Goal: Entertainment & Leisure: Consume media (video, audio)

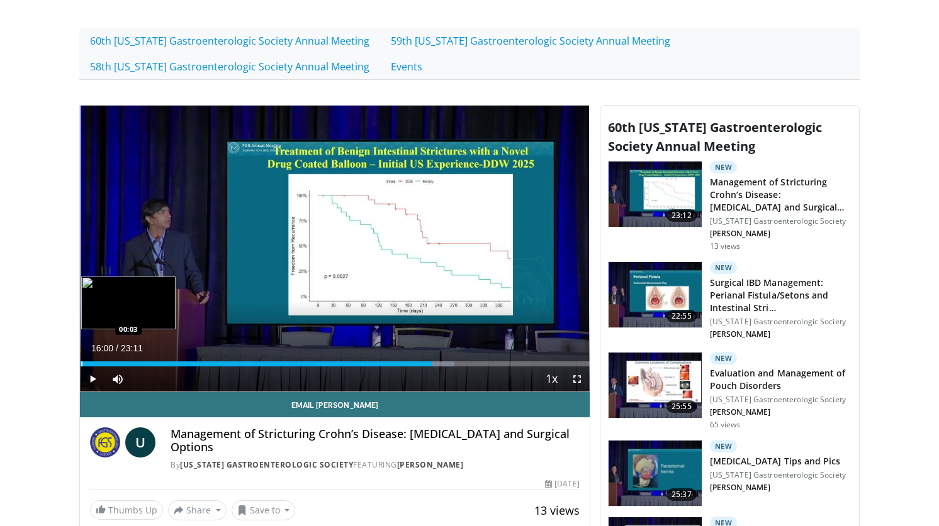
click at [81, 365] on div "Progress Bar" at bounding box center [81, 364] width 1 height 5
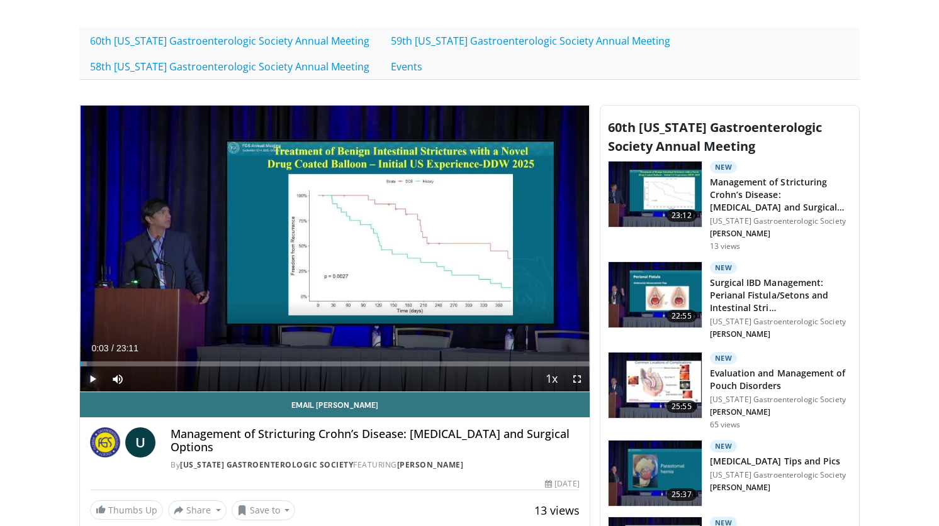
click at [83, 384] on span "Video Player" at bounding box center [92, 379] width 25 height 25
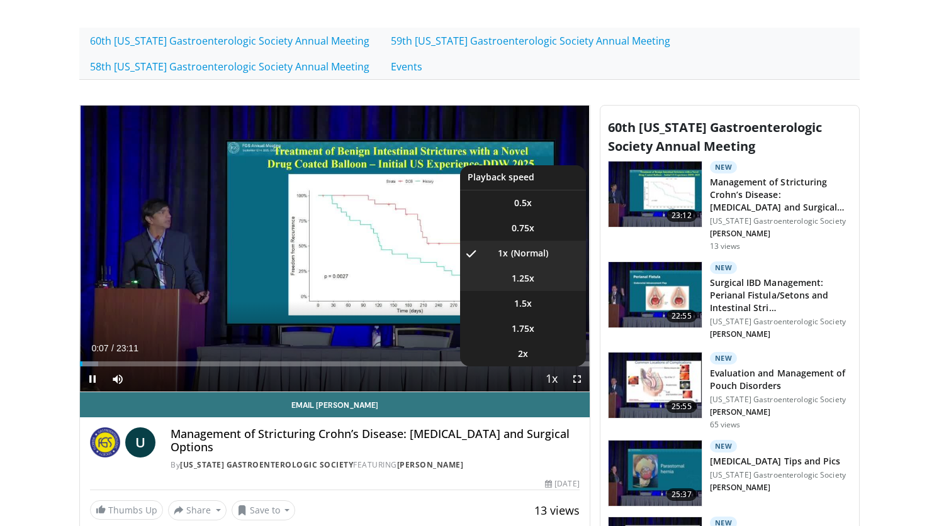
click at [528, 287] on li "1.25x" at bounding box center [523, 278] width 126 height 25
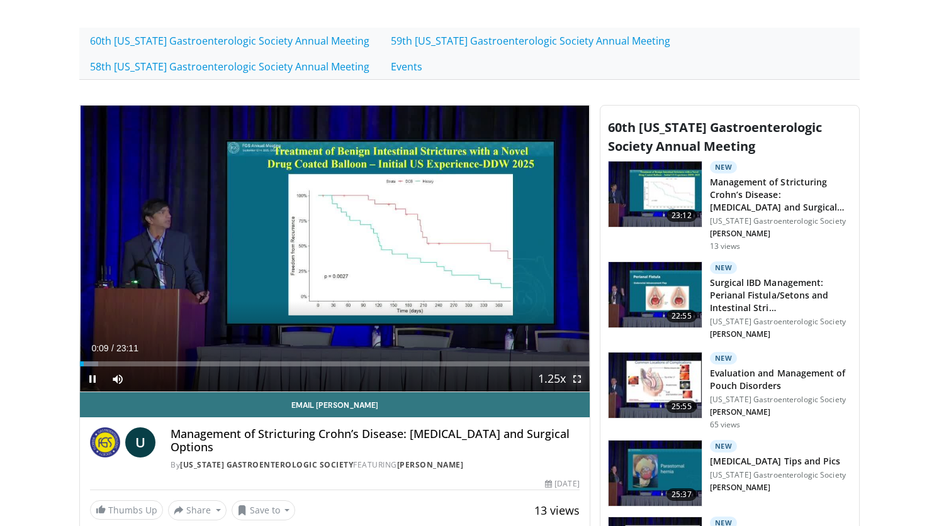
click at [577, 377] on span "Video Player" at bounding box center [576, 379] width 25 height 25
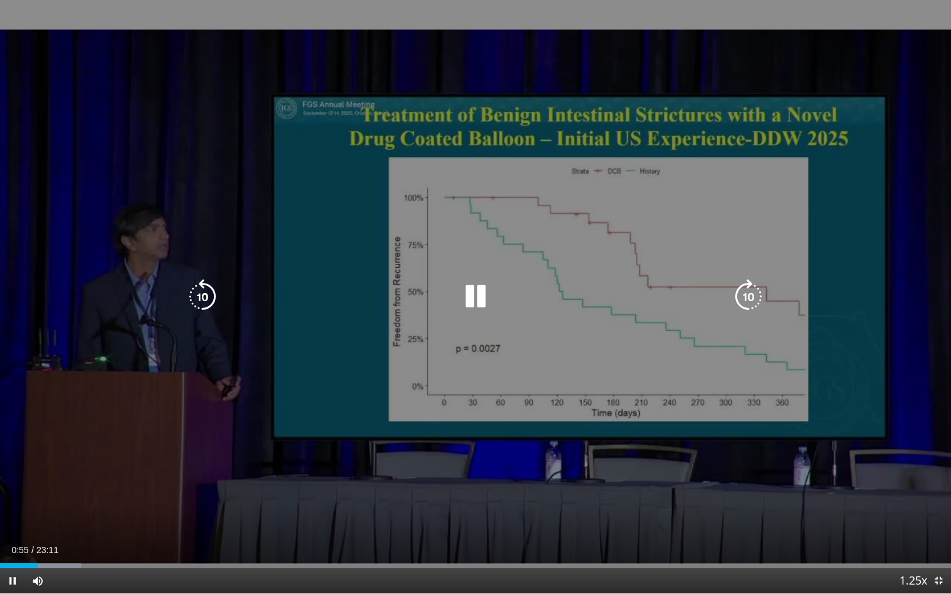
click at [482, 296] on icon "Video Player" at bounding box center [475, 296] width 35 height 35
click at [475, 294] on icon "Video Player" at bounding box center [475, 296] width 35 height 35
click at [481, 295] on icon "Video Player" at bounding box center [475, 296] width 35 height 35
click at [472, 302] on icon "Video Player" at bounding box center [475, 296] width 35 height 35
click at [478, 290] on icon "Video Player" at bounding box center [475, 296] width 35 height 35
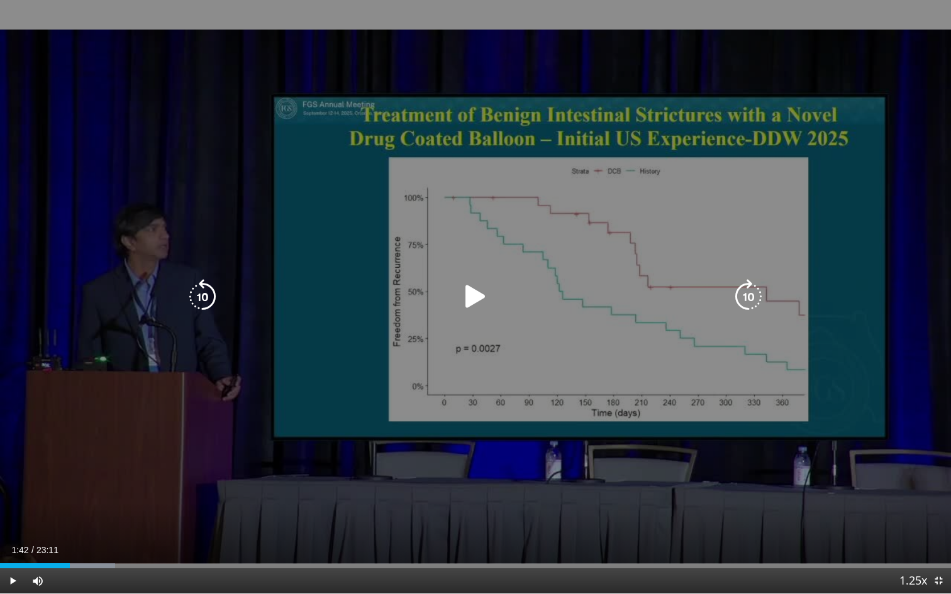
click at [471, 296] on icon "Video Player" at bounding box center [475, 296] width 35 height 35
click at [190, 292] on icon "Video Player" at bounding box center [202, 296] width 35 height 35
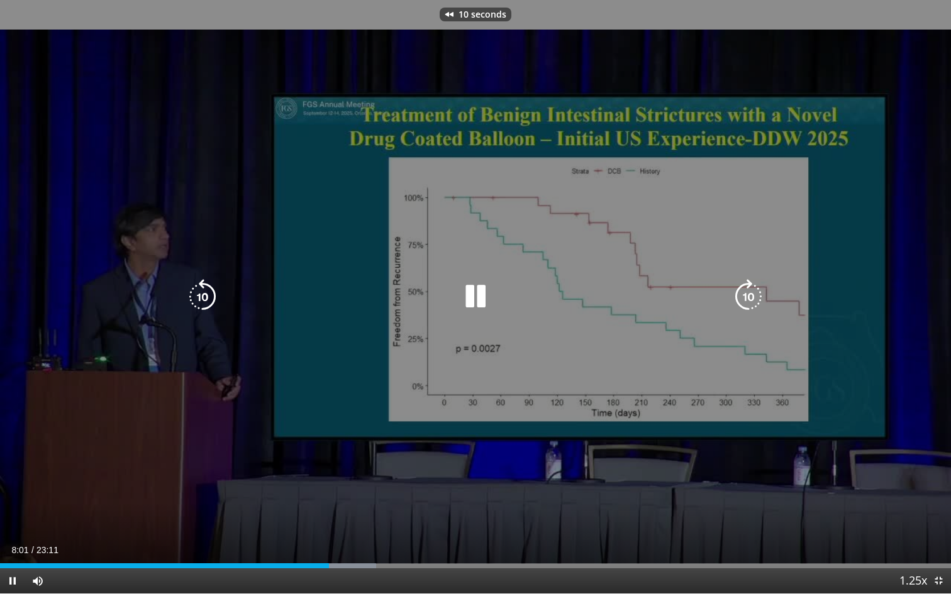
click at [484, 283] on icon "Video Player" at bounding box center [475, 296] width 35 height 35
click at [471, 294] on icon "Video Player" at bounding box center [475, 296] width 35 height 35
click at [474, 295] on icon "Video Player" at bounding box center [475, 296] width 35 height 35
